Goal: Task Accomplishment & Management: Complete application form

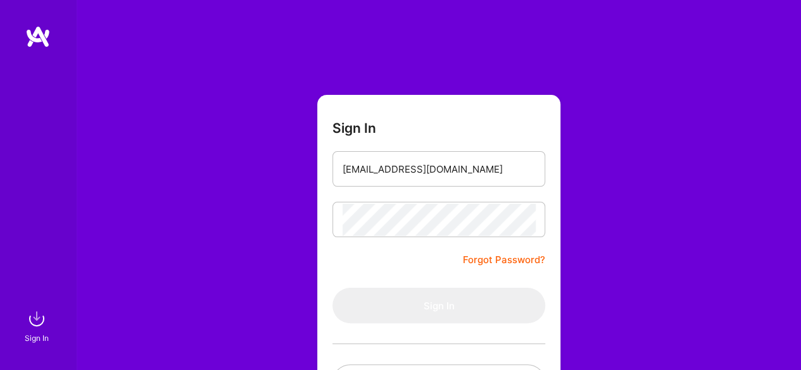
type input "[EMAIL_ADDRESS][DOMAIN_NAME]"
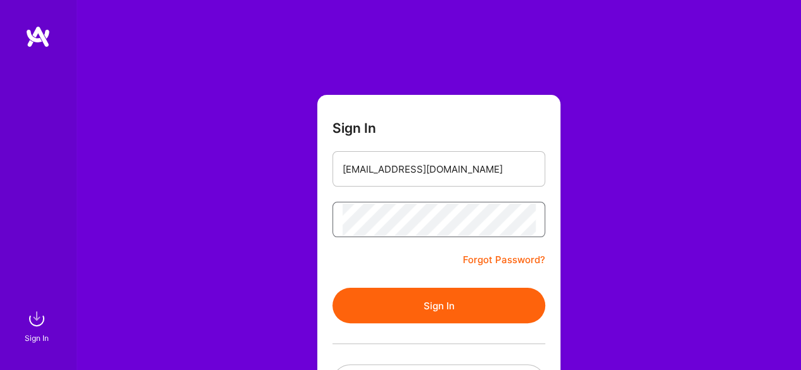
click at [332, 288] on button "Sign In" at bounding box center [438, 305] width 213 height 35
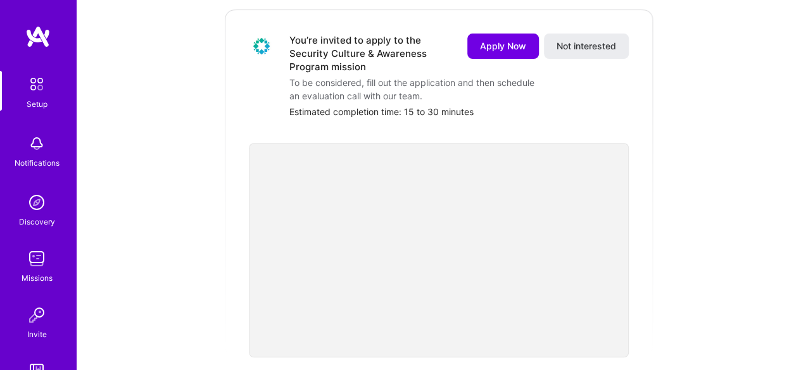
scroll to position [180, 0]
click at [507, 35] on button "Apply Now" at bounding box center [503, 47] width 72 height 25
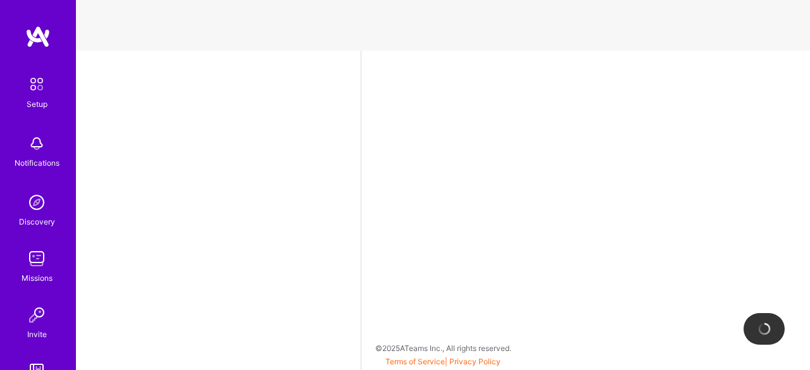
select select "US"
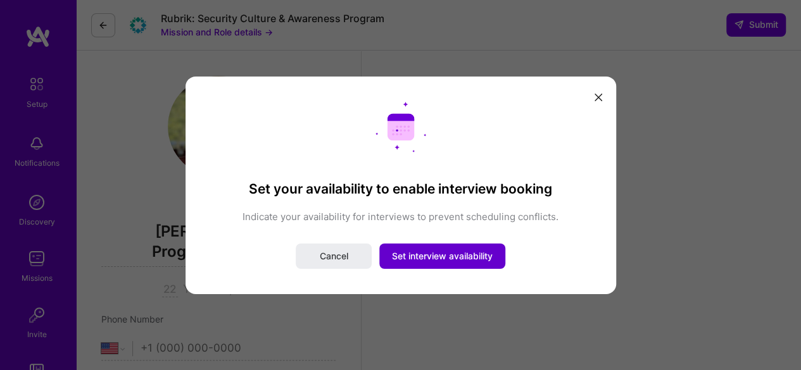
click at [459, 260] on span "Set interview availability" at bounding box center [442, 256] width 101 height 13
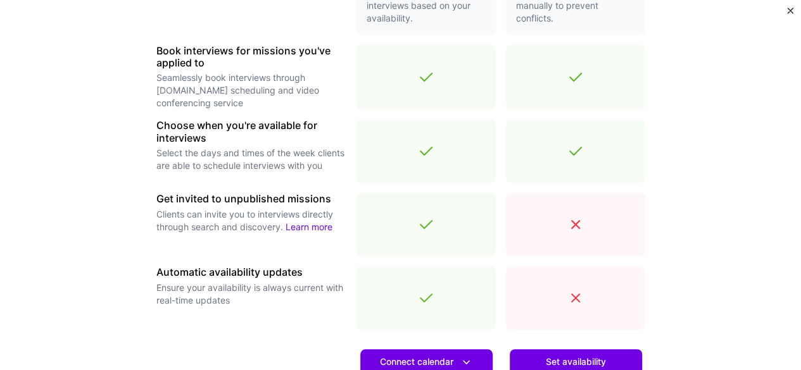
scroll to position [390, 0]
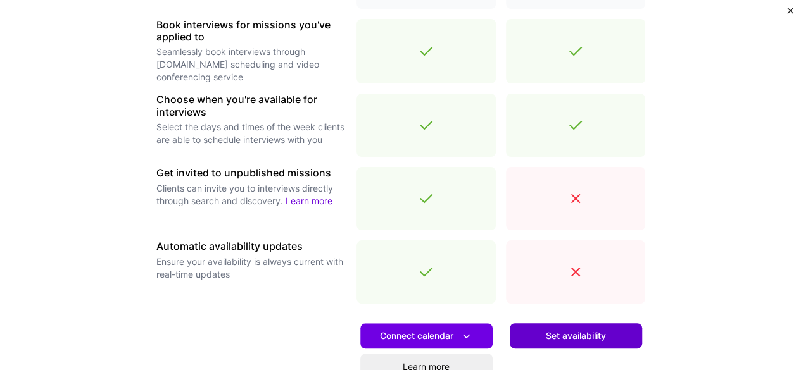
click at [564, 325] on button "Set availability" at bounding box center [576, 335] width 132 height 25
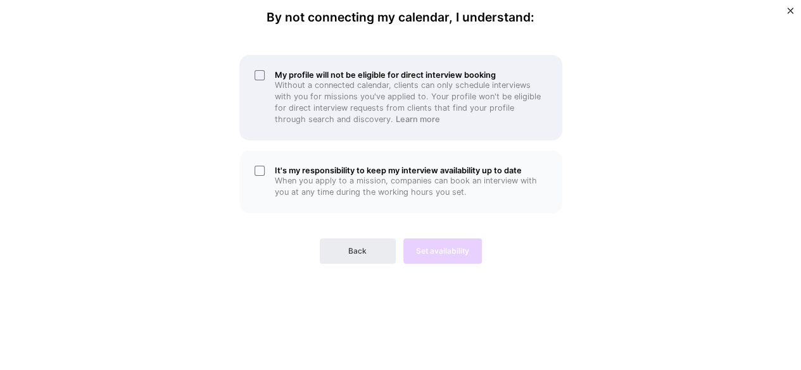
click at [263, 80] on div "My profile will not be eligible for direct interview booking Without a connecte…" at bounding box center [400, 97] width 323 height 85
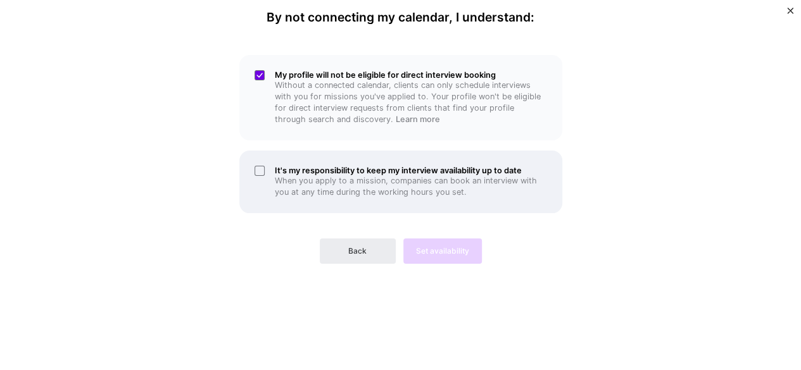
click at [260, 171] on div "It's my responsibility to keep my interview availability up to date When you ap…" at bounding box center [400, 182] width 323 height 63
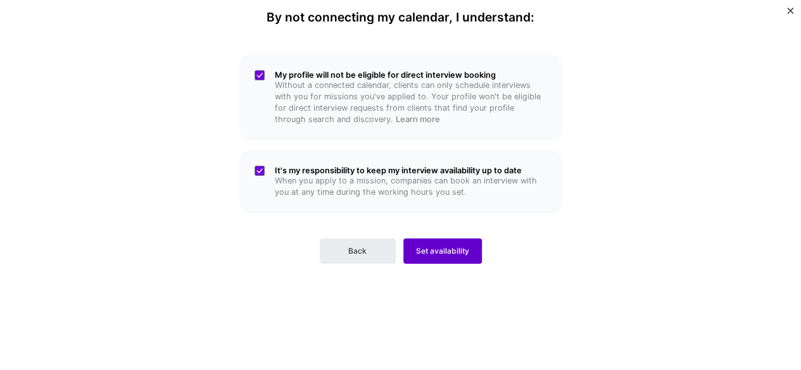
click at [467, 255] on span "Set availability" at bounding box center [442, 251] width 53 height 11
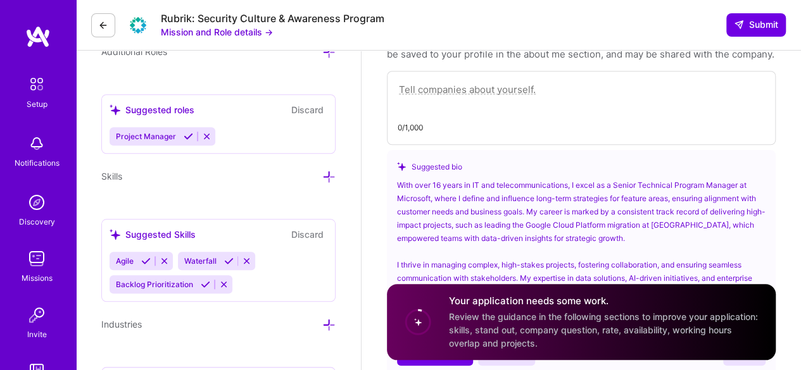
scroll to position [450, 0]
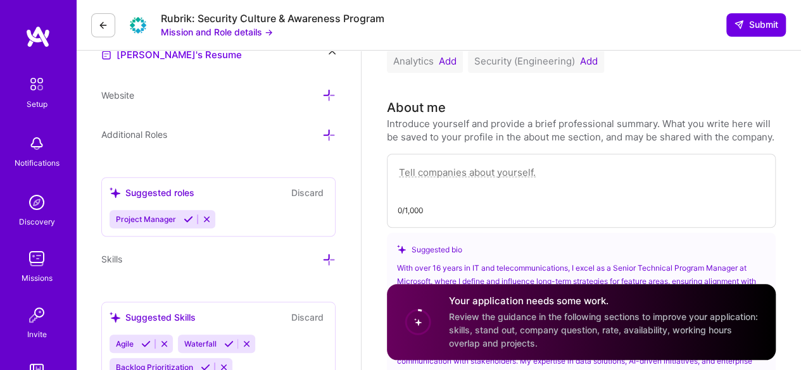
paste textarea "Senior Project Manager with 16+ years of proven expertise in the ICT/Telecommun…"
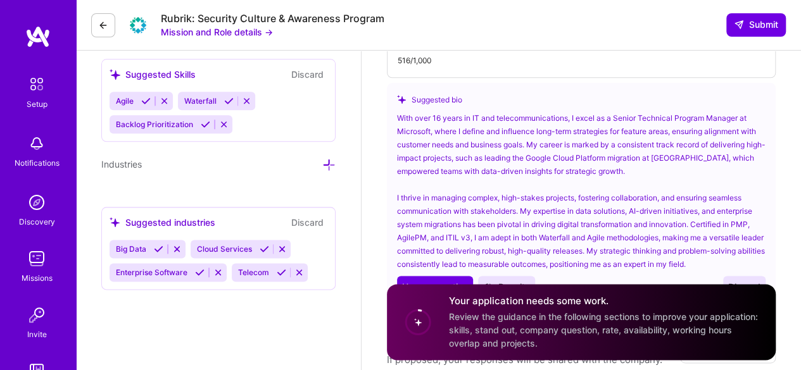
scroll to position [767, 0]
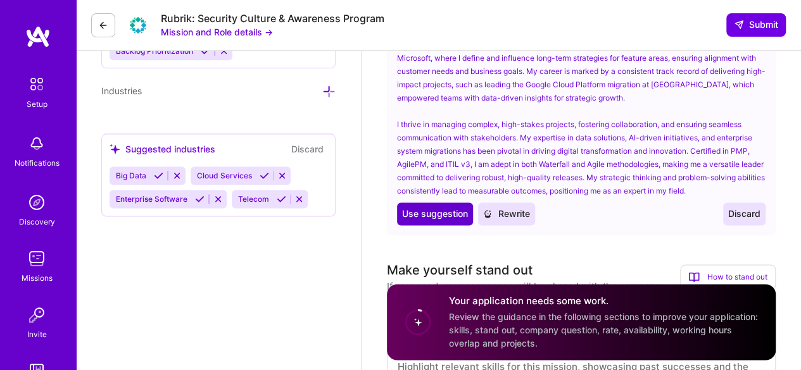
click at [435, 220] on span "Use suggestion" at bounding box center [435, 214] width 66 height 13
type textarea "With over 16 years in IT and telecommunications, I excel as a Senior Technical …"
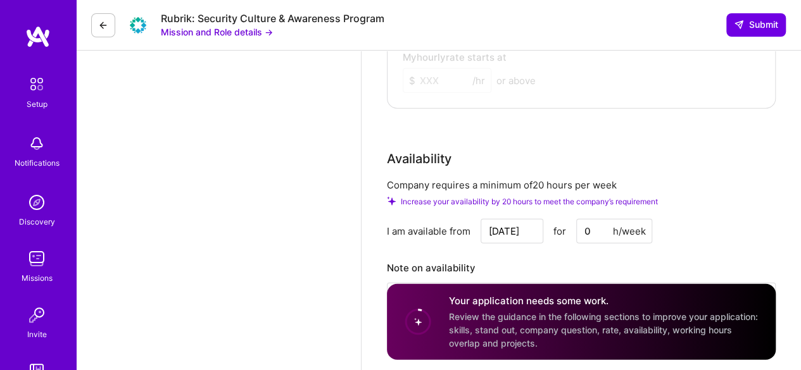
scroll to position [1589, 0]
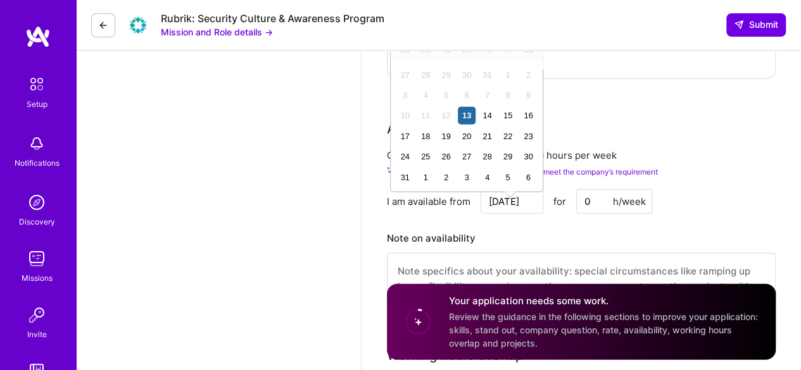
click at [526, 208] on input "[DATE]" at bounding box center [511, 201] width 63 height 25
click at [422, 173] on div "1" at bounding box center [425, 177] width 17 height 17
type input "[DATE]"
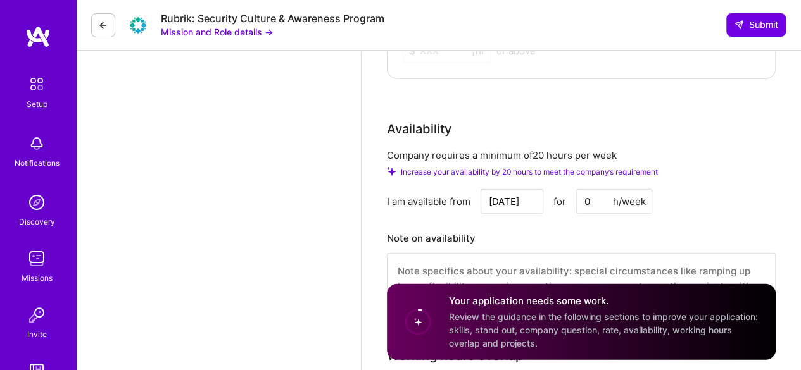
click at [755, 227] on div "Company requires a minimum of 20 hours per week Increase your availability by 2…" at bounding box center [581, 235] width 389 height 172
click at [594, 208] on input "0" at bounding box center [614, 201] width 76 height 25
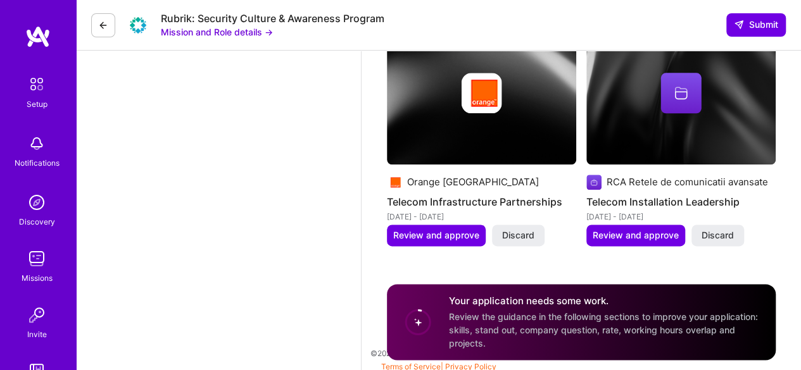
scroll to position [3102, 0]
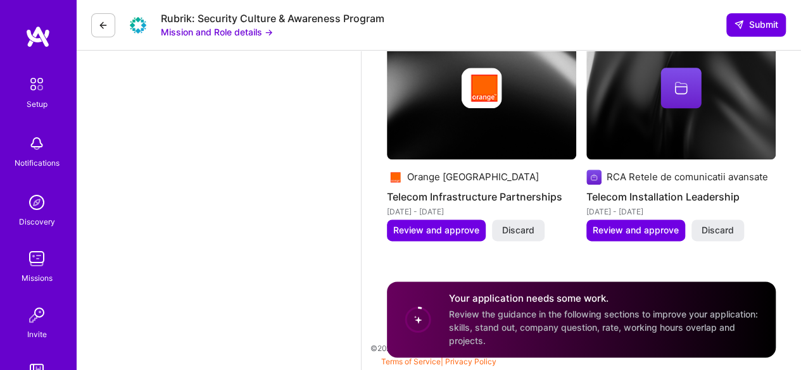
type input "30"
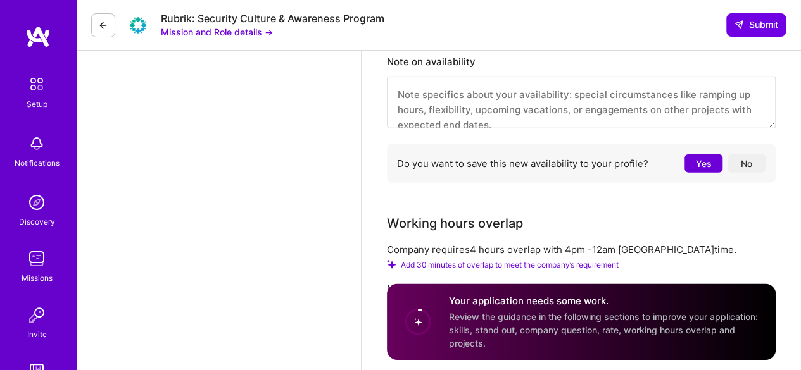
scroll to position [1836, 0]
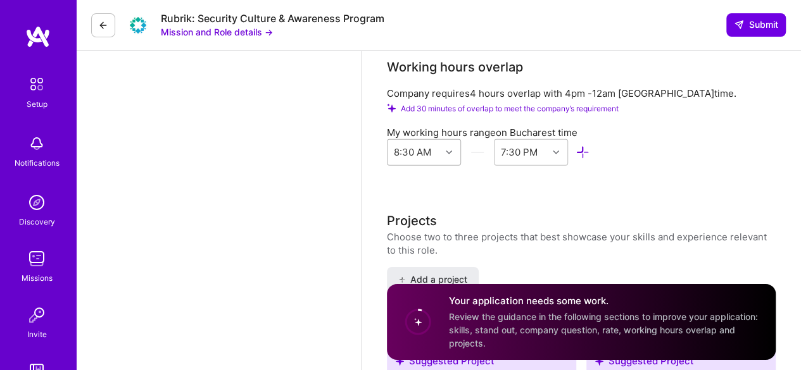
click at [448, 166] on div "8:30 AM" at bounding box center [424, 152] width 74 height 27
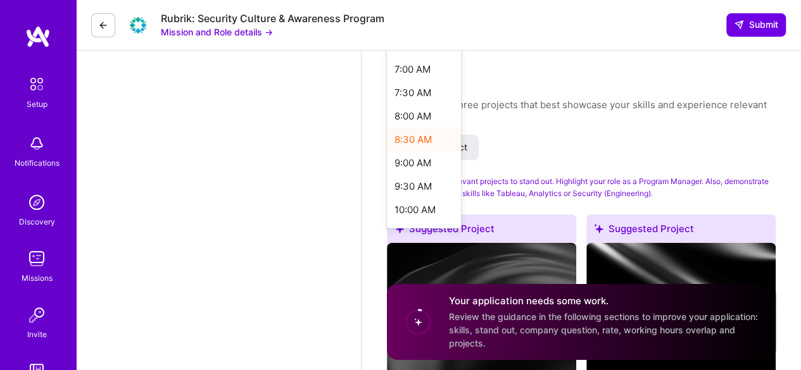
scroll to position [316, 0]
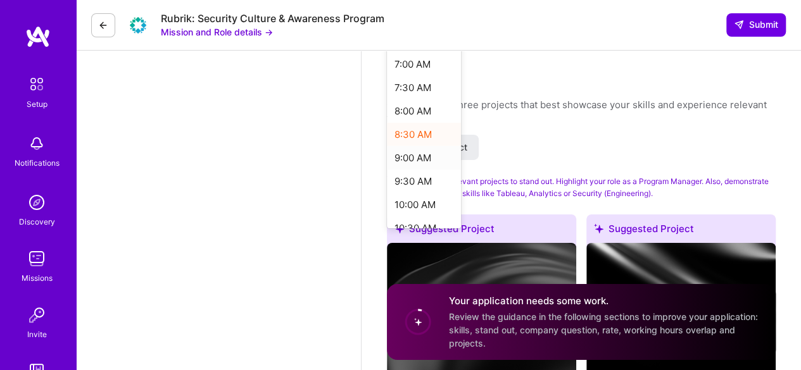
click at [417, 170] on div "9:00 AM" at bounding box center [424, 157] width 74 height 23
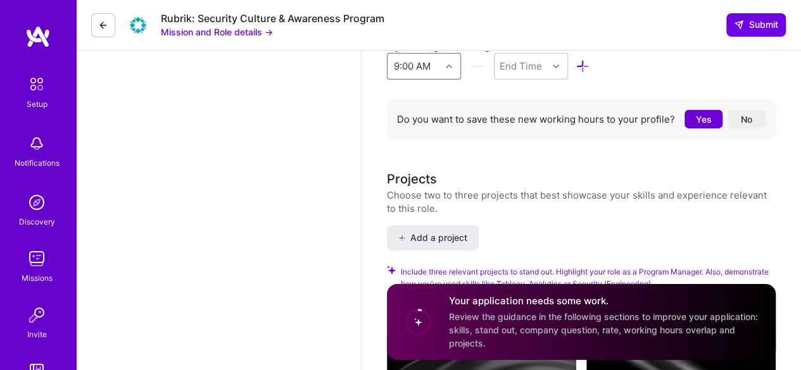
scroll to position [1843, 0]
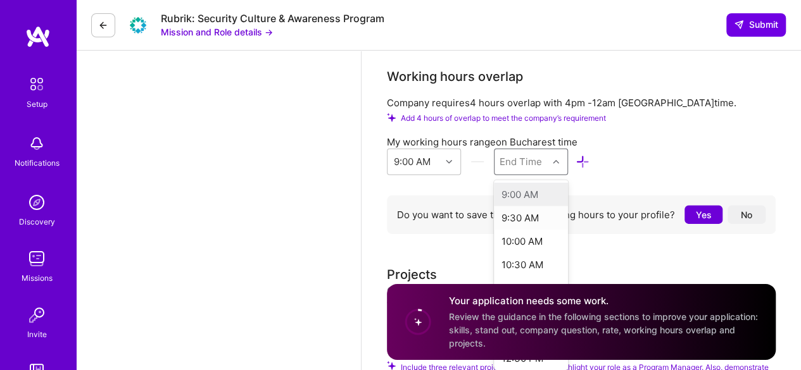
click at [554, 175] on div "option , selected. option 9:30 AM focused, 2 of 48. 48 results available. Use U…" at bounding box center [531, 162] width 74 height 27
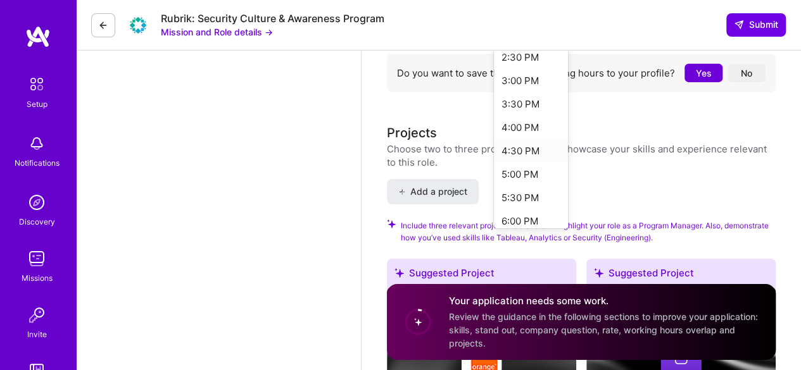
scroll to position [443, 0]
click at [518, 113] on div "7:30 PM" at bounding box center [531, 101] width 74 height 23
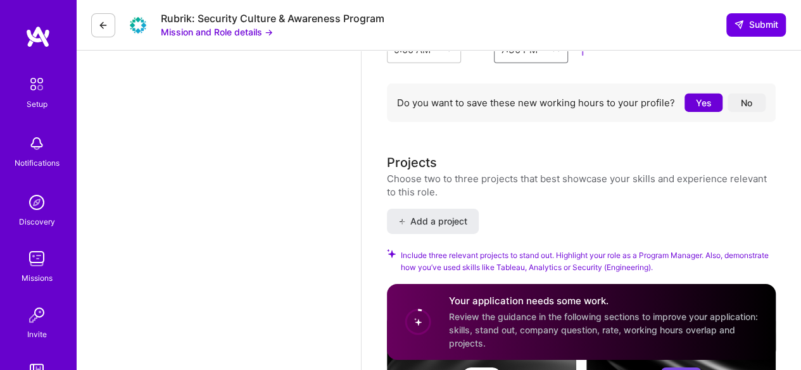
scroll to position [2033, 0]
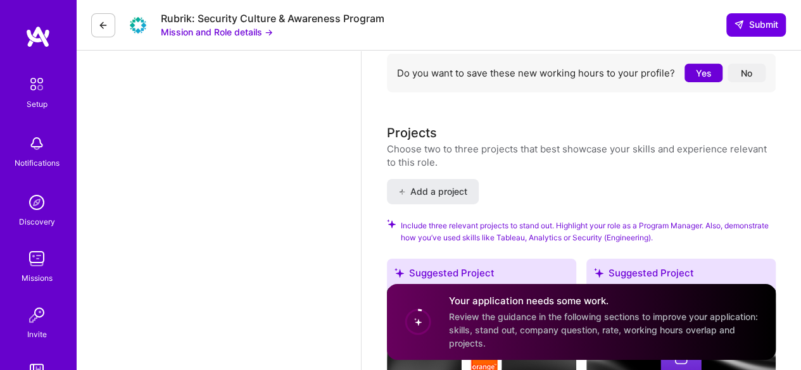
click at [705, 82] on button "Yes" at bounding box center [703, 73] width 38 height 18
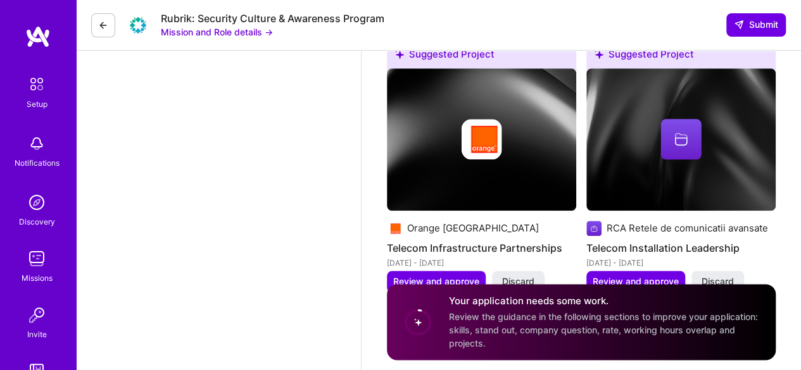
scroll to position [3102, 0]
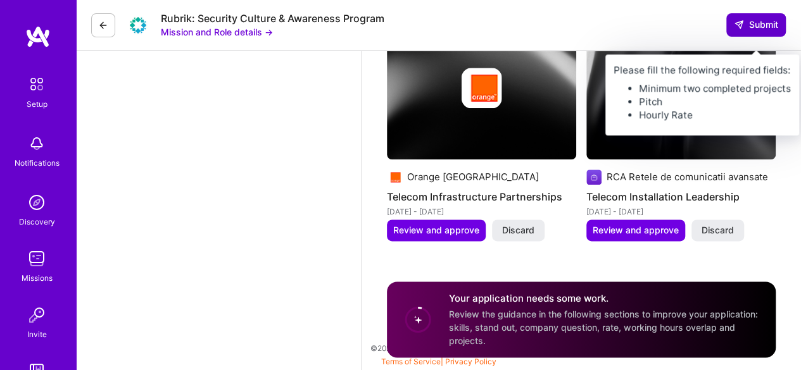
click at [772, 26] on span "Submit" at bounding box center [756, 24] width 44 height 13
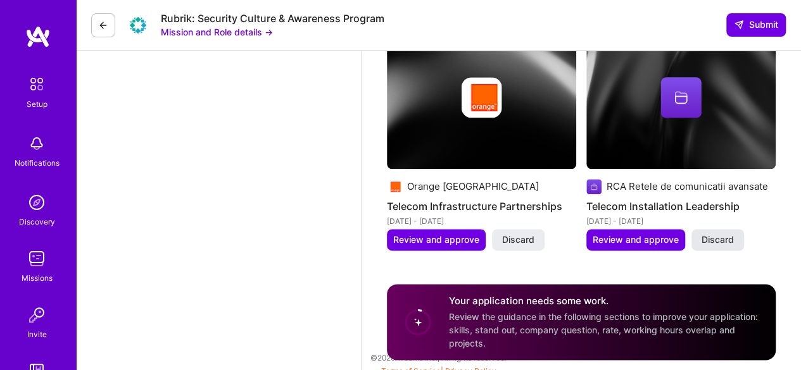
click at [725, 246] on span "Discard" at bounding box center [717, 240] width 32 height 13
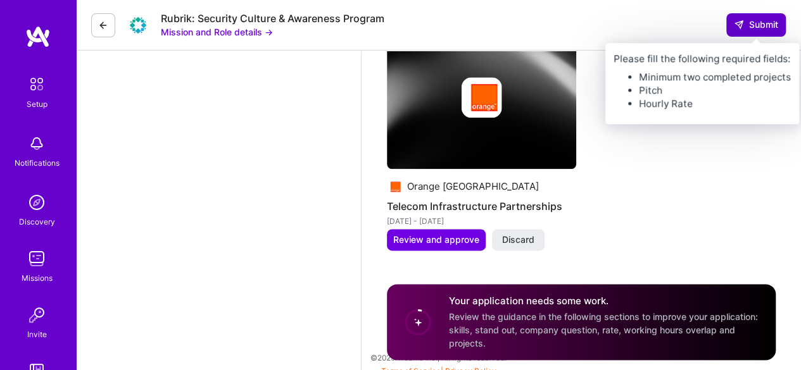
click at [751, 25] on span "Submit" at bounding box center [756, 24] width 44 height 13
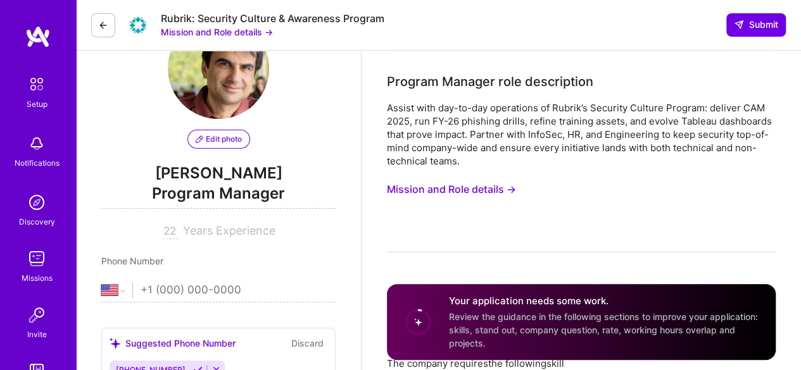
scroll to position [0, 0]
